Goal: Task Accomplishment & Management: Manage account settings

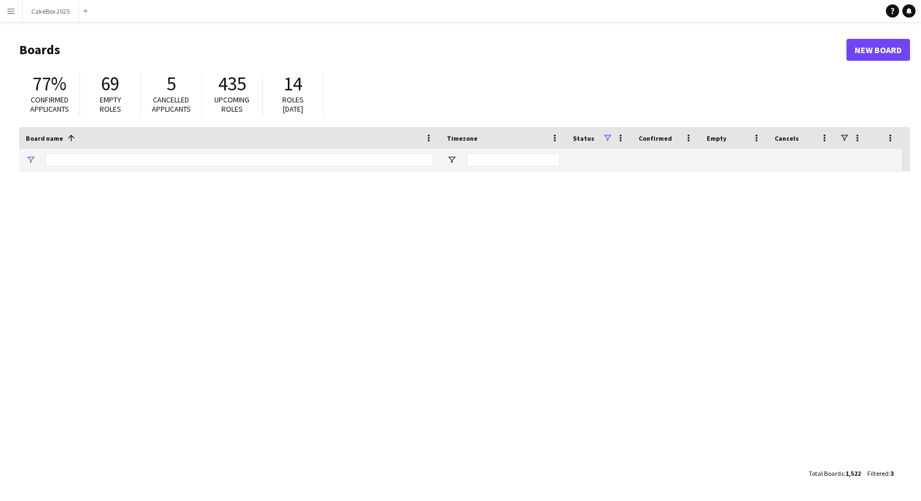
type input "*****"
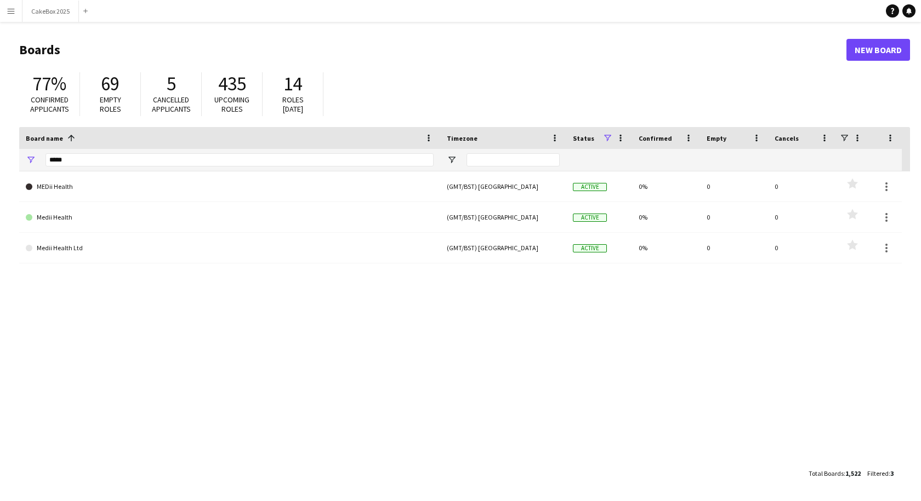
click at [10, 13] on app-icon "Menu" at bounding box center [11, 11] width 9 height 9
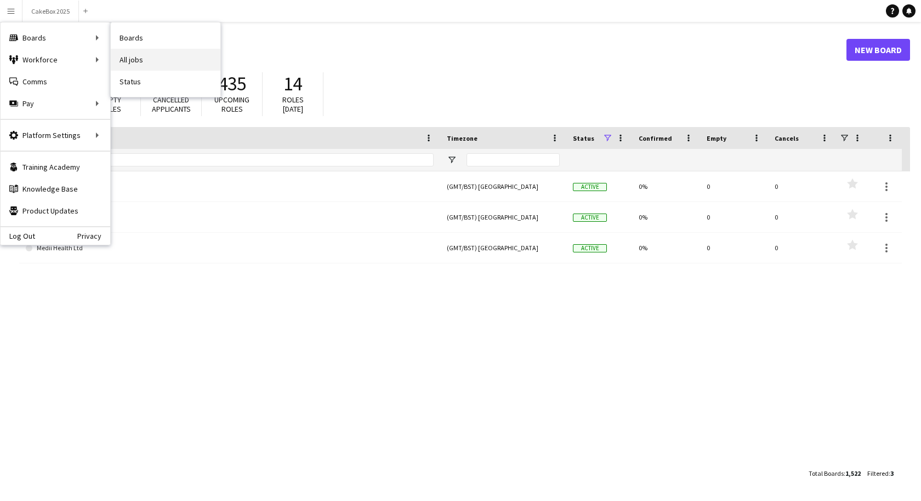
click at [129, 64] on link "All jobs" at bounding box center [166, 60] width 110 height 22
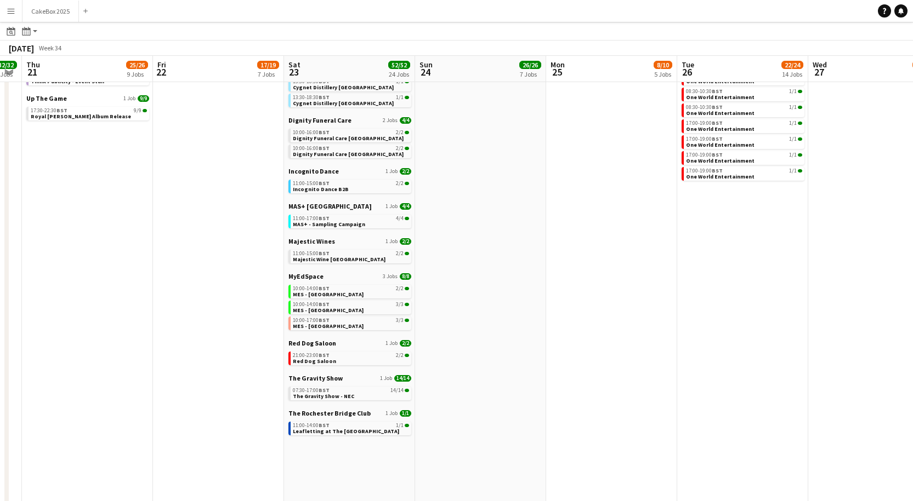
scroll to position [247, 0]
click at [316, 394] on span "The Gravity Show - NEC" at bounding box center [323, 395] width 61 height 7
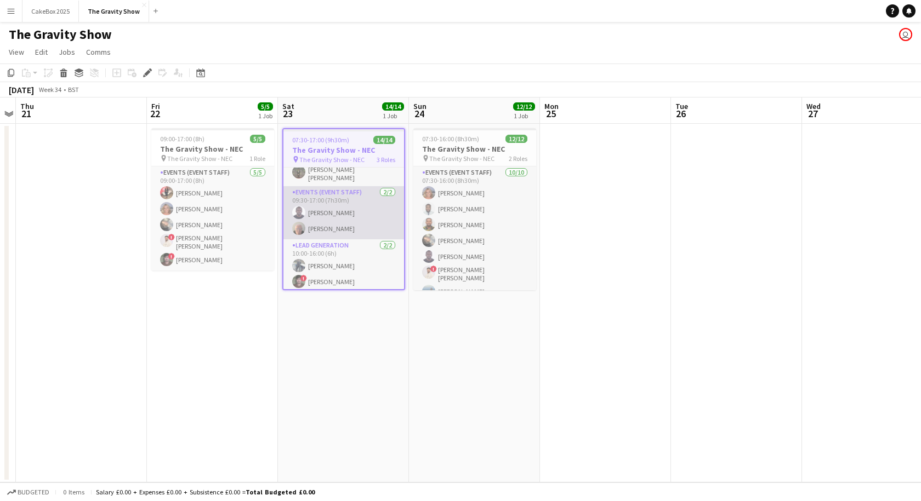
scroll to position [167, 0]
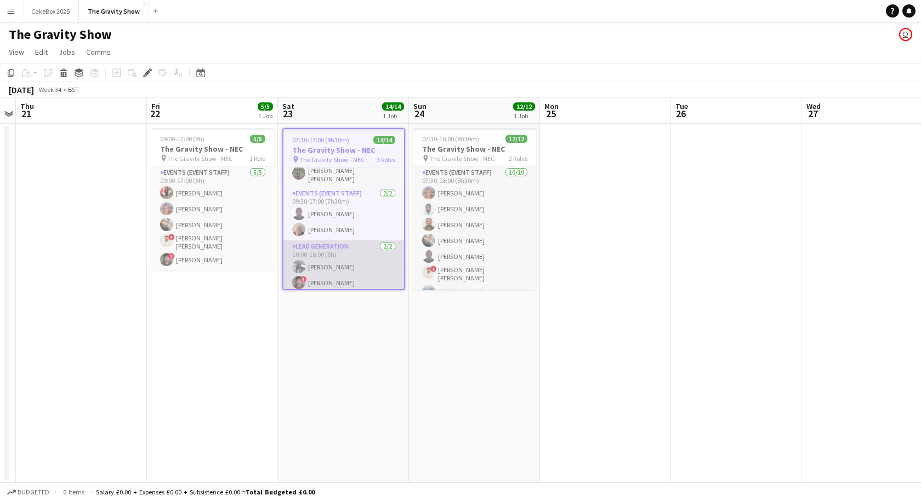
click at [338, 280] on app-card-role "Lead Generation [DATE] 10:00-16:00 (6h) [PERSON_NAME] ! [PERSON_NAME]" at bounding box center [343, 267] width 121 height 53
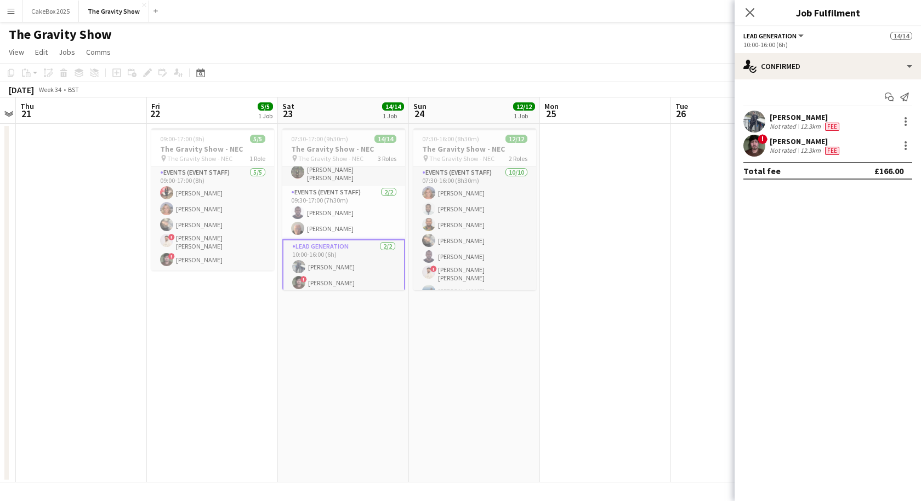
drag, startPoint x: 780, startPoint y: 151, endPoint x: 795, endPoint y: 145, distance: 16.5
click at [795, 145] on div "[PERSON_NAME]" at bounding box center [805, 141] width 72 height 10
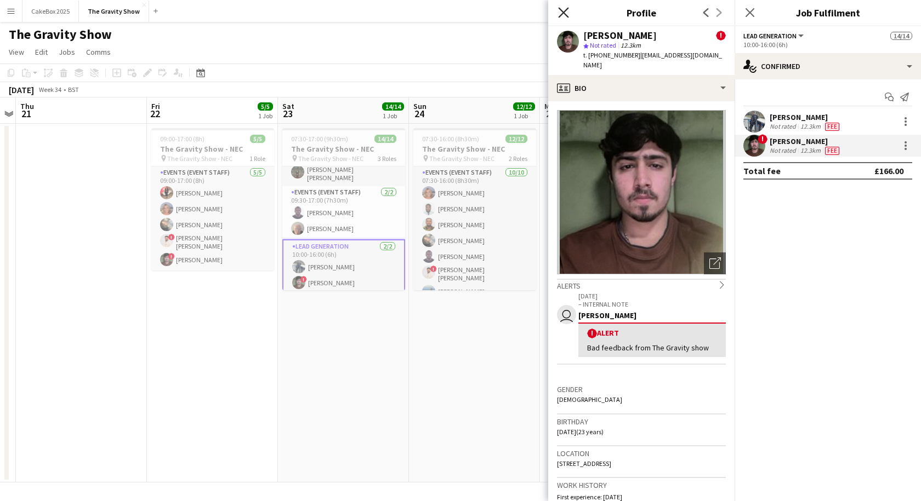
click at [562, 15] on icon "Close pop-in" at bounding box center [563, 12] width 10 height 10
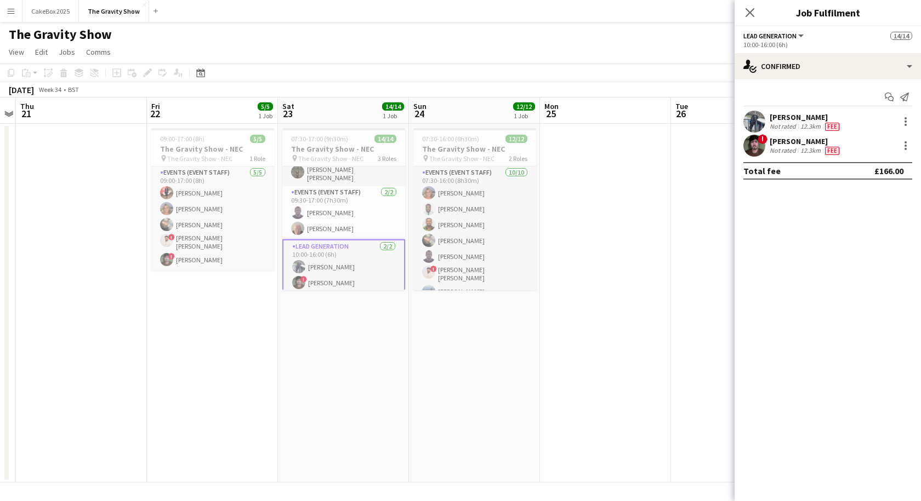
click at [796, 149] on div "Not rated" at bounding box center [783, 150] width 28 height 9
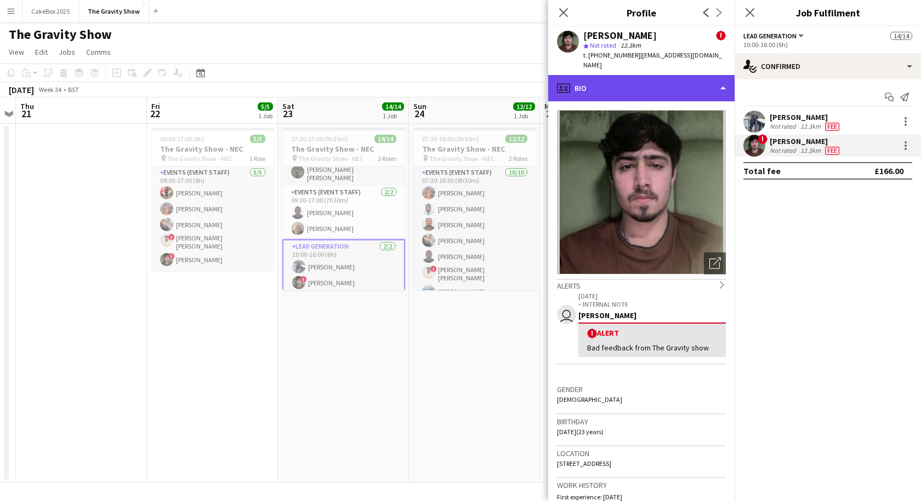
click at [601, 81] on div "profile Bio" at bounding box center [641, 88] width 186 height 26
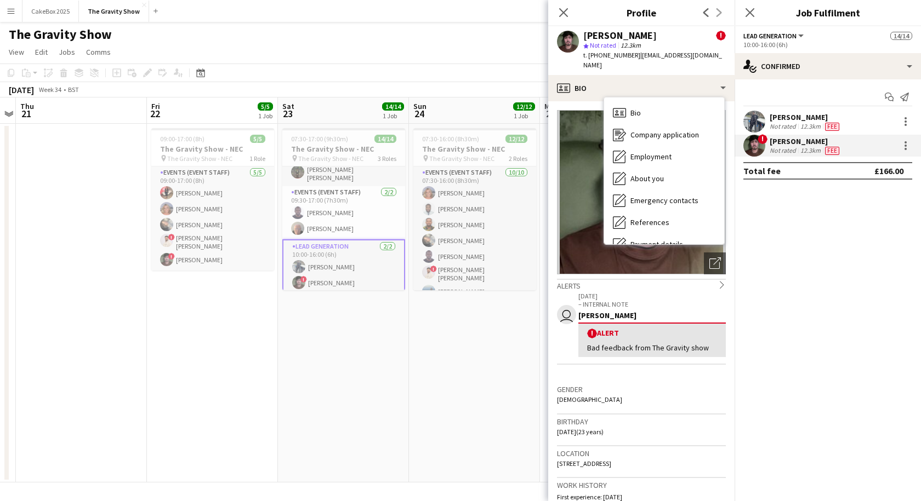
click at [858, 144] on div "! [PERSON_NAME] Not rated 12.3km Fee" at bounding box center [827, 146] width 186 height 22
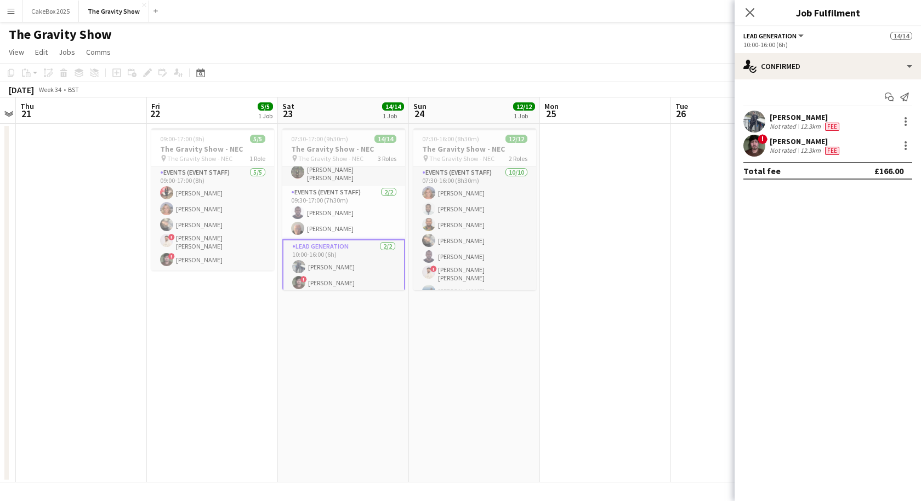
click at [890, 141] on div "! [PERSON_NAME] Not rated 12.3km Fee" at bounding box center [827, 146] width 186 height 22
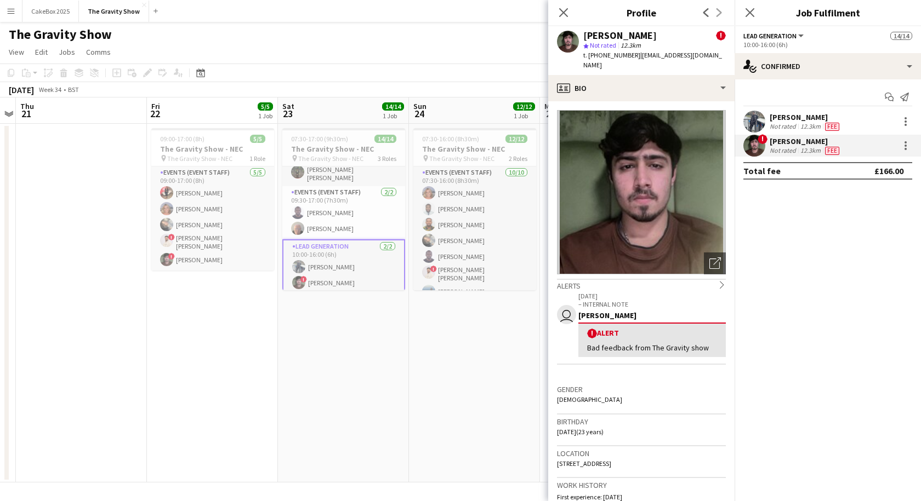
click at [869, 143] on div "! [PERSON_NAME] Not rated 12.3km Fee" at bounding box center [827, 146] width 186 height 22
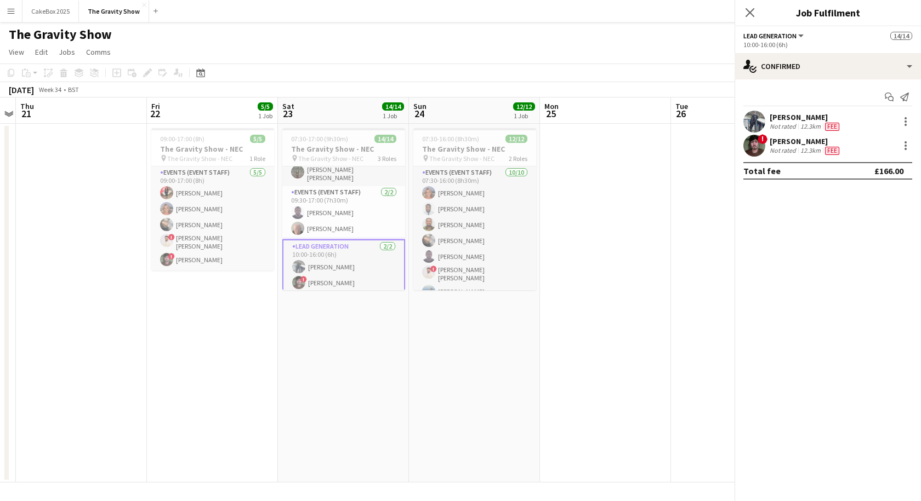
click at [869, 143] on div "! [PERSON_NAME] Not rated 12.3km Fee" at bounding box center [827, 146] width 186 height 22
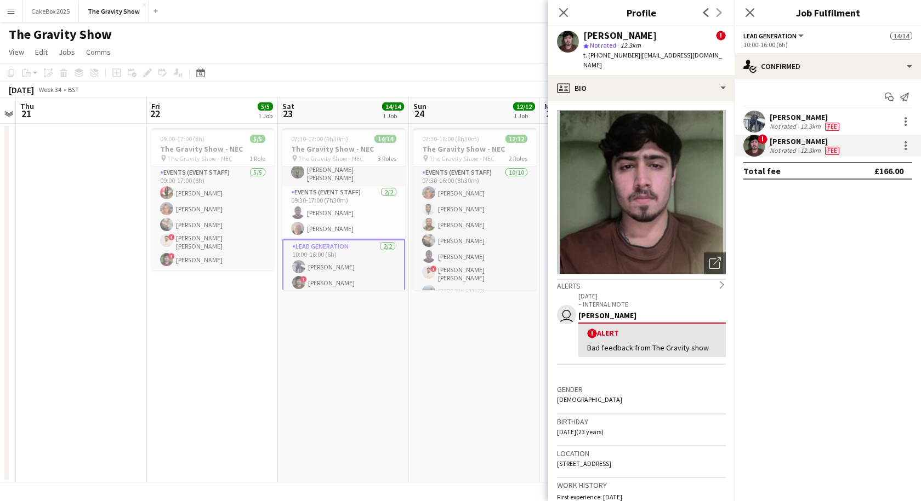
click at [757, 144] on app-user-avatar at bounding box center [754, 146] width 22 height 22
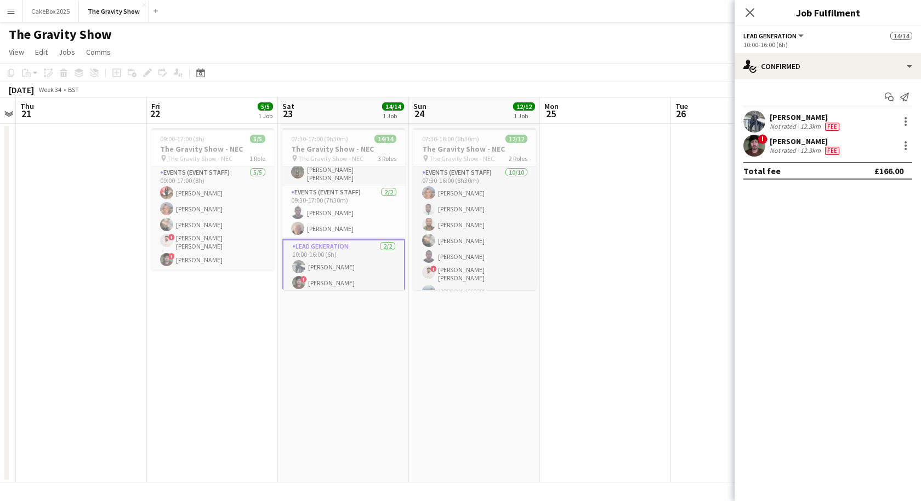
click at [788, 149] on div "Not rated" at bounding box center [783, 150] width 28 height 9
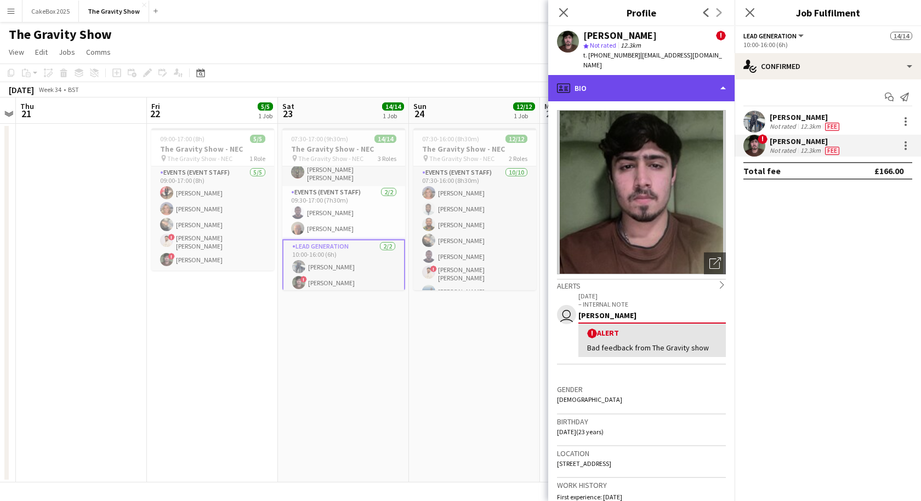
click at [620, 83] on div "profile Bio" at bounding box center [641, 88] width 186 height 26
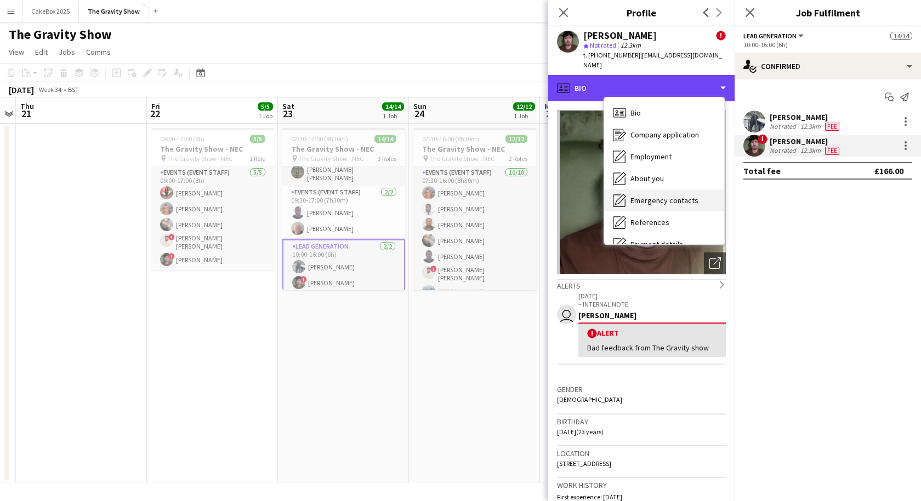
scroll to position [147, 0]
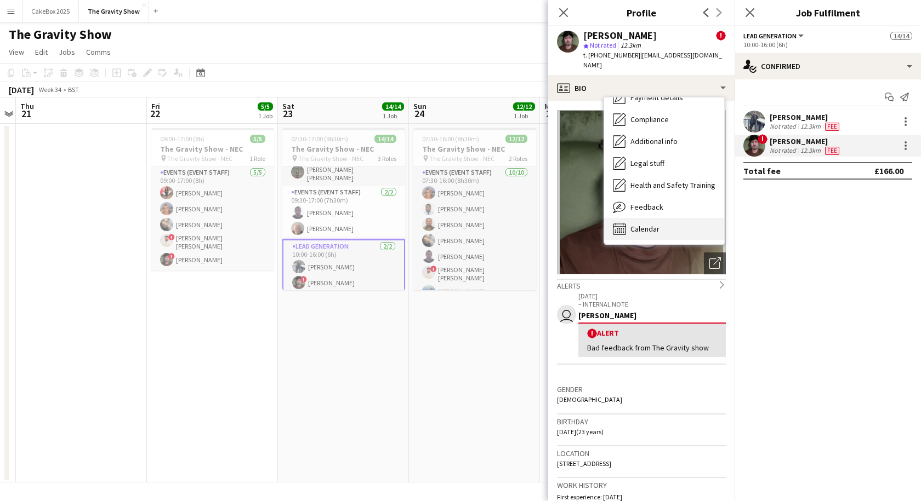
click at [648, 224] on span "Calendar" at bounding box center [644, 229] width 29 height 10
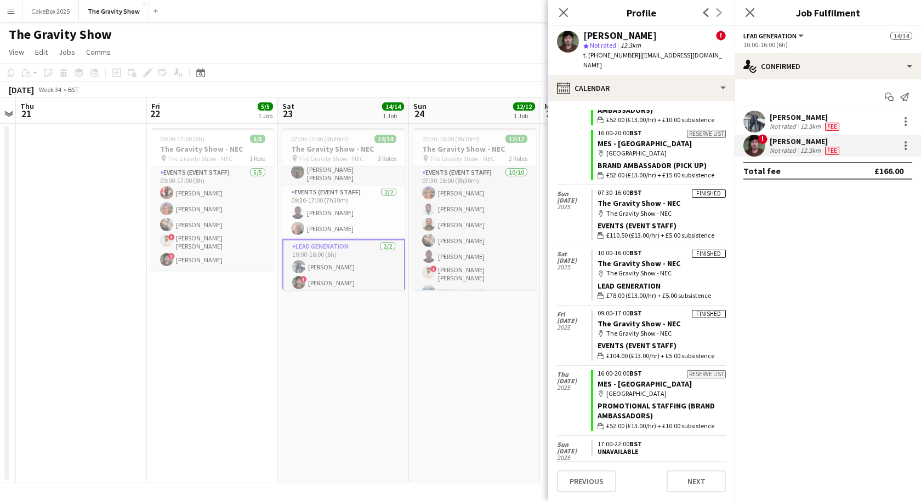
scroll to position [2584, 0]
click at [563, 13] on icon at bounding box center [563, 12] width 10 height 10
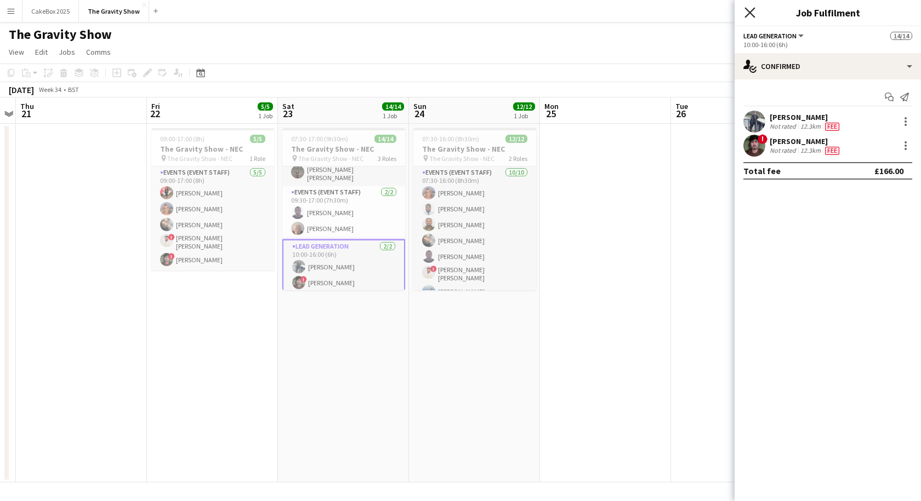
click at [749, 15] on icon "Close pop-in" at bounding box center [749, 12] width 10 height 10
